Goal: Task Accomplishment & Management: Complete application form

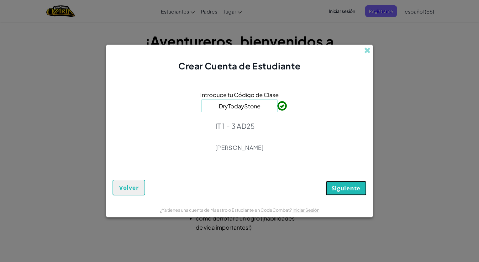
click at [343, 191] on span "Siguiente" at bounding box center [346, 188] width 29 height 8
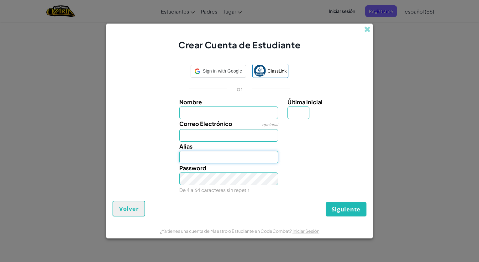
type input "[EMAIL_ADDRESS][DOMAIN_NAME]"
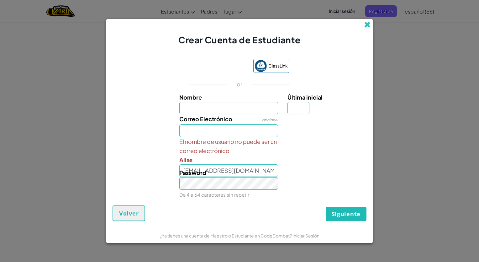
click at [366, 25] on span at bounding box center [367, 24] width 7 height 7
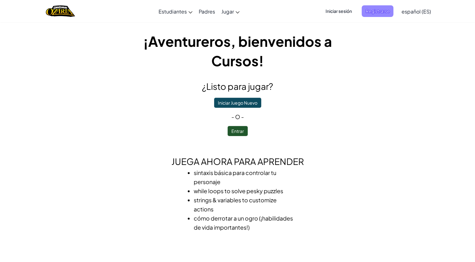
click at [377, 12] on span "Registrarse" at bounding box center [377, 11] width 32 height 12
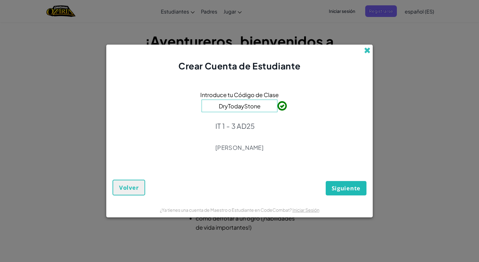
click at [370, 50] on span at bounding box center [367, 50] width 7 height 7
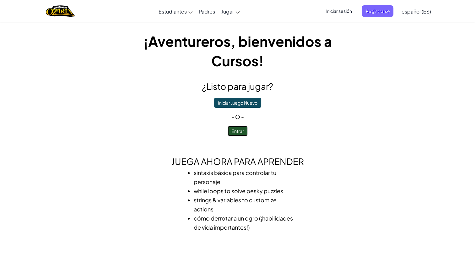
click at [232, 129] on button "Entrar" at bounding box center [237, 131] width 20 height 10
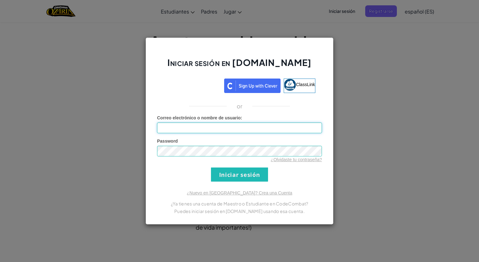
type input "[EMAIL_ADDRESS][DOMAIN_NAME]"
click at [225, 176] on input "Iniciar sesión" at bounding box center [239, 174] width 57 height 14
